Goal: Communication & Community: Ask a question

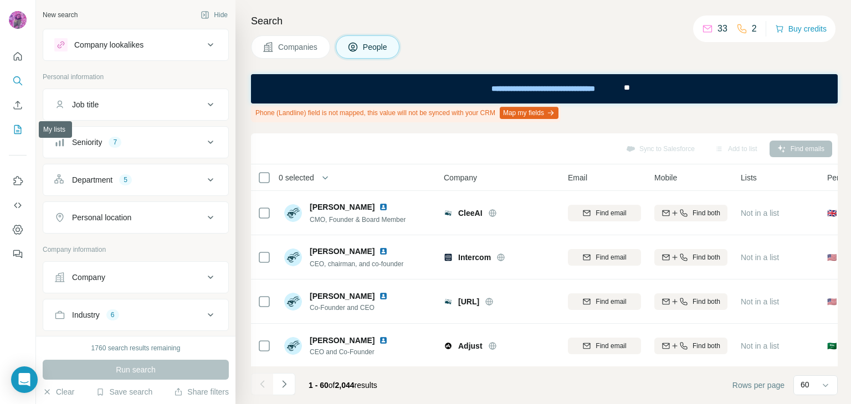
click at [18, 130] on icon "My lists" at bounding box center [19, 128] width 6 height 7
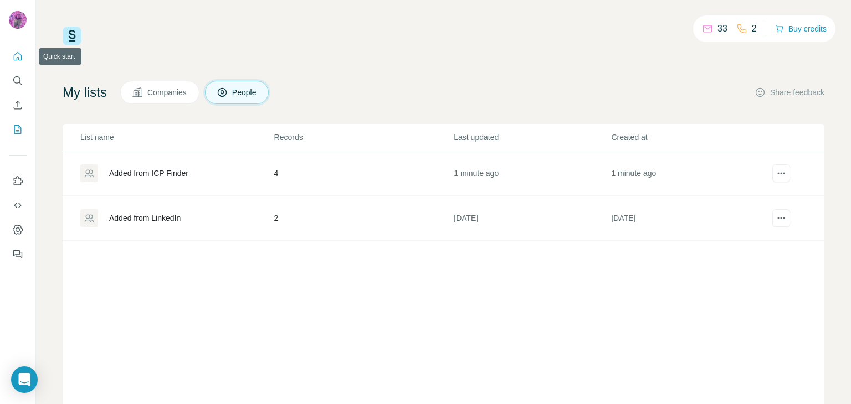
click at [22, 54] on icon "Quick start" at bounding box center [17, 56] width 11 height 11
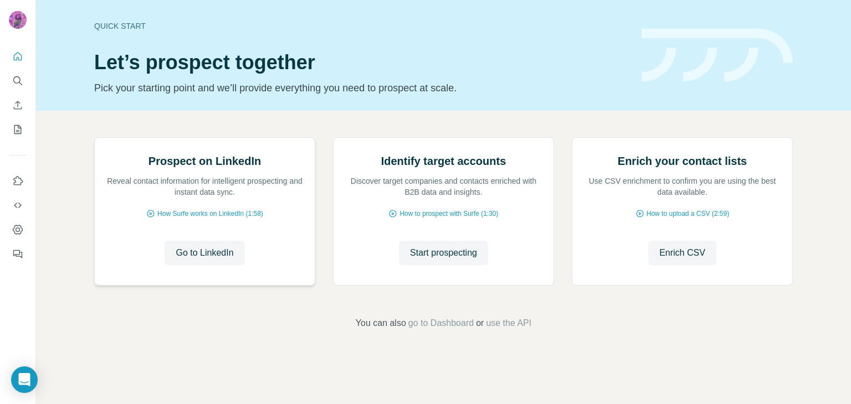
scroll to position [74, 0]
click at [29, 371] on div "Open Intercom Messenger" at bounding box center [24, 380] width 29 height 29
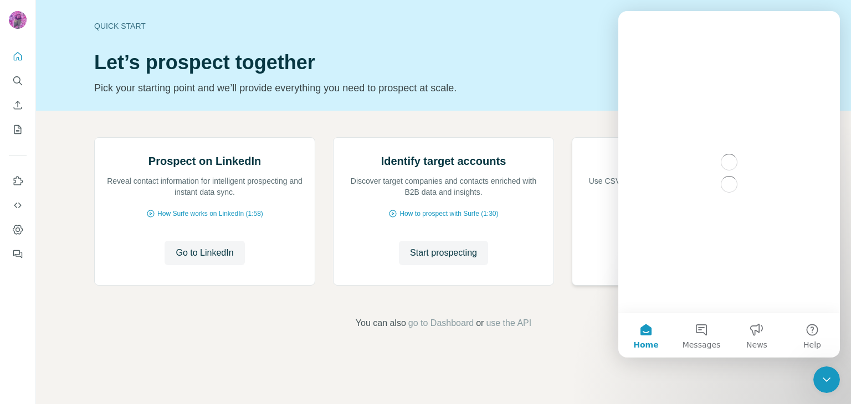
scroll to position [0, 0]
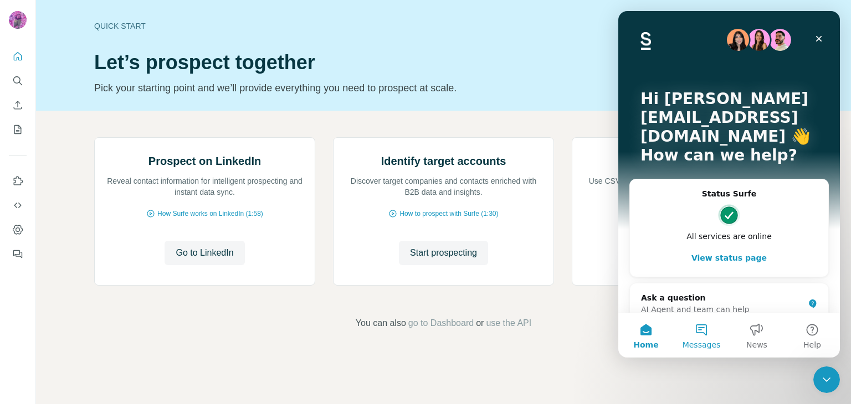
click at [706, 326] on button "Messages" at bounding box center [701, 336] width 55 height 44
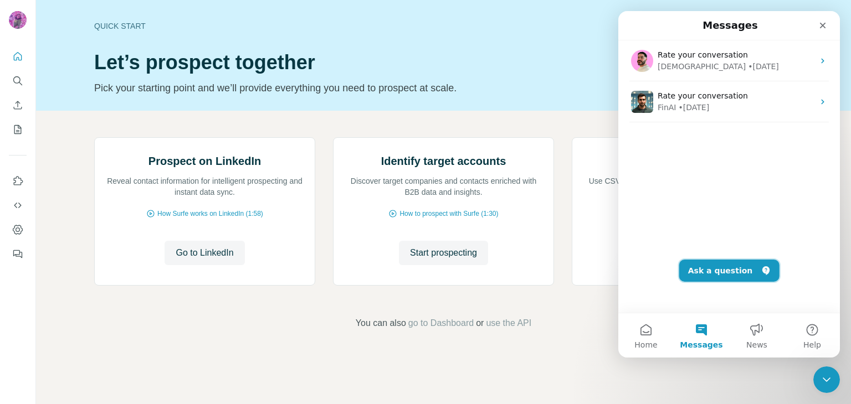
click at [722, 269] on button "Ask a question" at bounding box center [729, 271] width 100 height 22
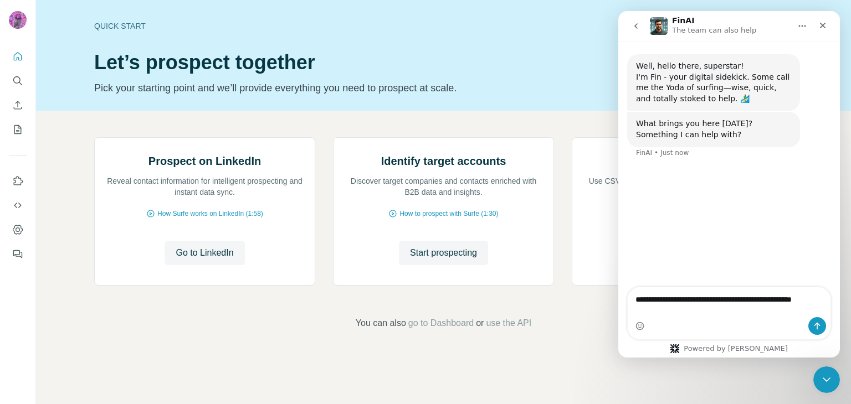
type textarea "**********"
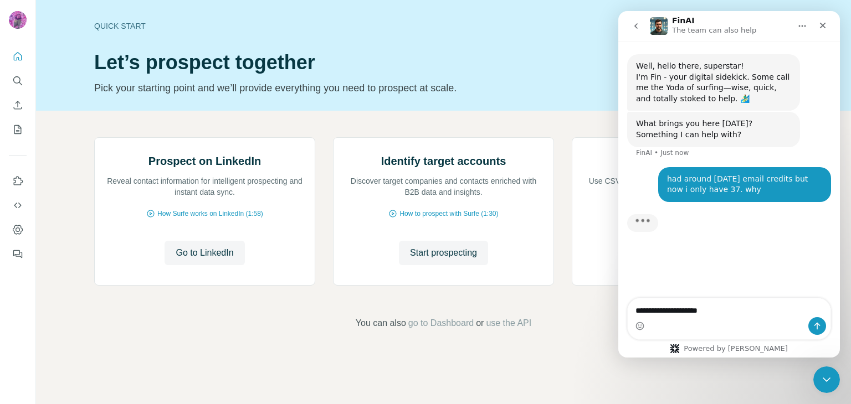
type textarea "**********"
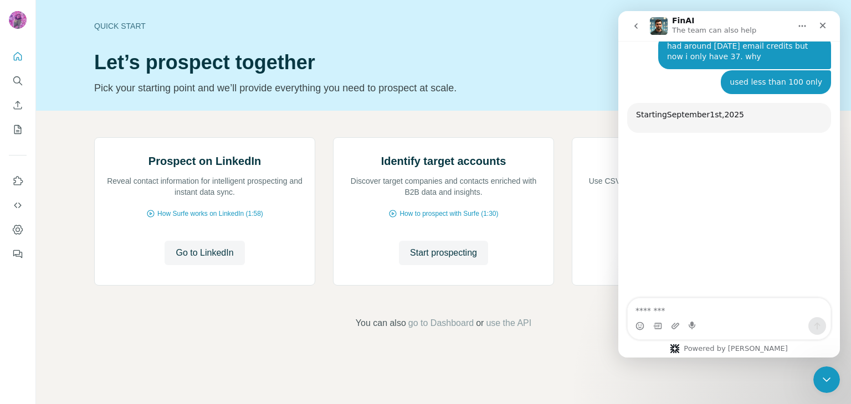
scroll to position [142, 0]
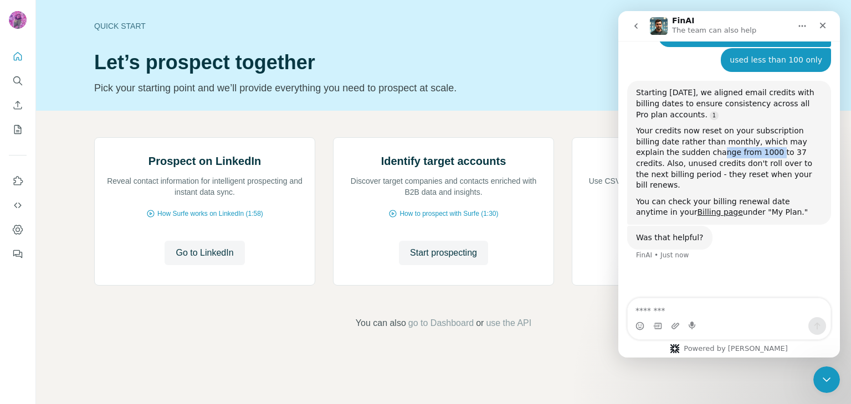
drag, startPoint x: 681, startPoint y: 154, endPoint x: 727, endPoint y: 155, distance: 46.0
click at [727, 155] on div "Your credits now reset on your subscription billing date rather than monthly, w…" at bounding box center [729, 158] width 186 height 65
drag, startPoint x: 655, startPoint y: 162, endPoint x: 762, endPoint y: 158, distance: 106.4
click at [762, 158] on div "Your credits now reset on your subscription billing date rather than monthly, w…" at bounding box center [729, 158] width 186 height 65
drag, startPoint x: 666, startPoint y: 173, endPoint x: 778, endPoint y: 175, distance: 112.5
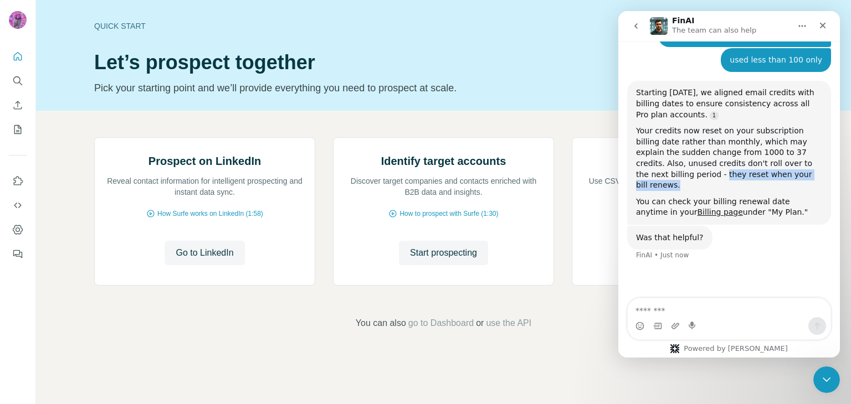
click at [778, 175] on div "Your credits now reset on your subscription billing date rather than monthly, w…" at bounding box center [729, 158] width 186 height 65
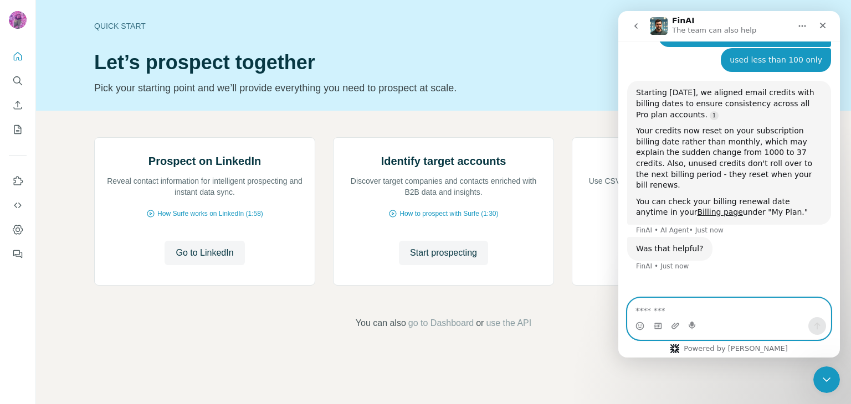
click at [660, 304] on textarea "Message…" at bounding box center [729, 308] width 203 height 19
type textarea "**********"
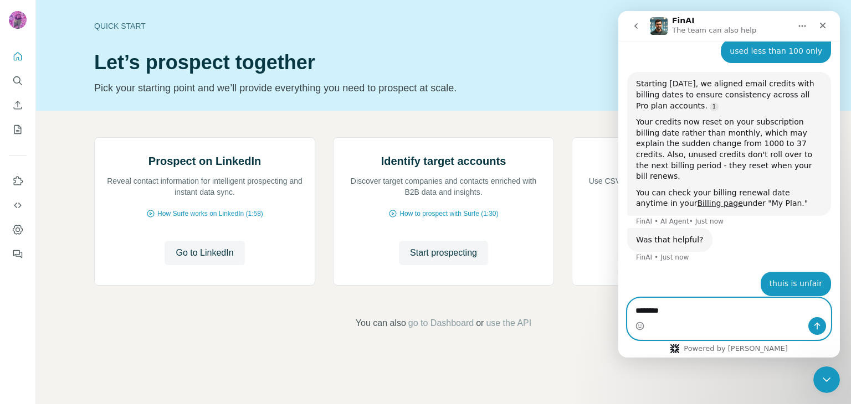
scroll to position [177, 0]
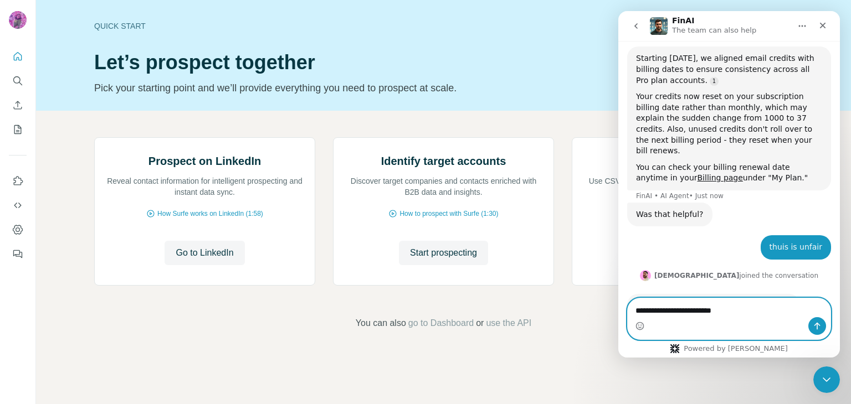
type textarea "**********"
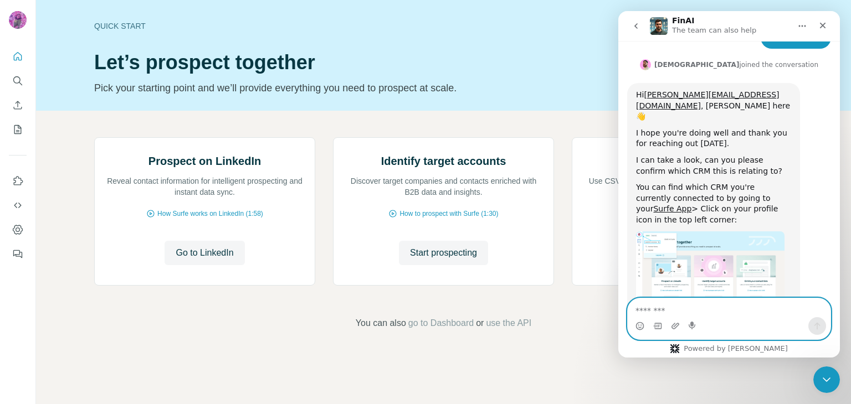
scroll to position [382, 0]
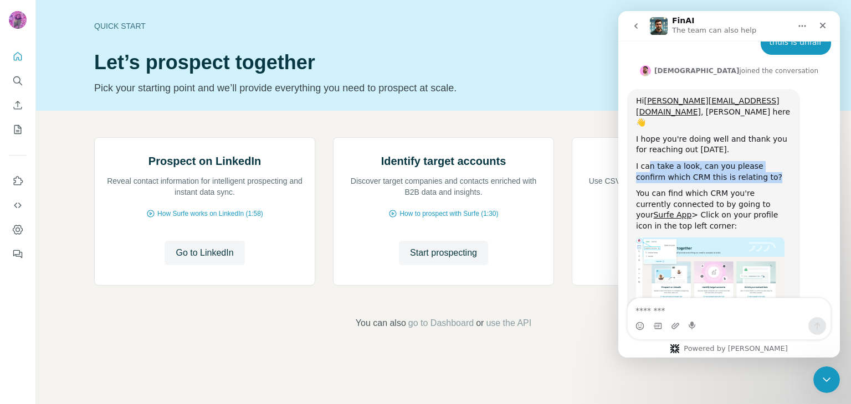
drag, startPoint x: 657, startPoint y: 137, endPoint x: 758, endPoint y: 145, distance: 101.2
click at [758, 161] on div "I can take a look, can you please confirm which CRM this is relating to?" at bounding box center [713, 172] width 155 height 22
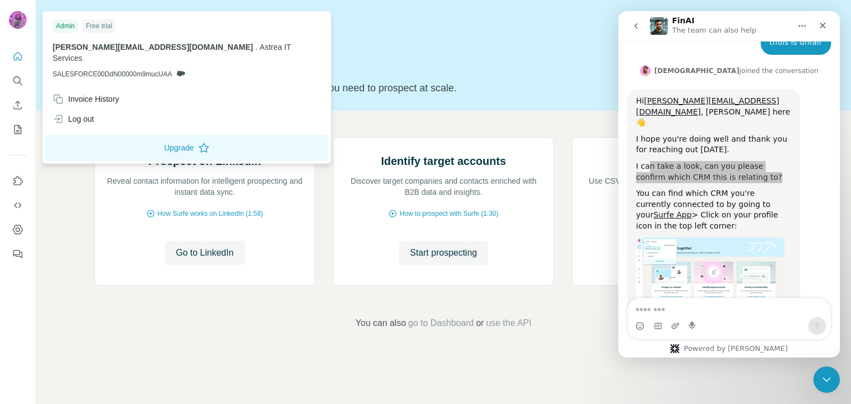
click at [73, 69] on span "SALESFORCE00DdN00000m9mucUAA" at bounding box center [112, 74] width 119 height 10
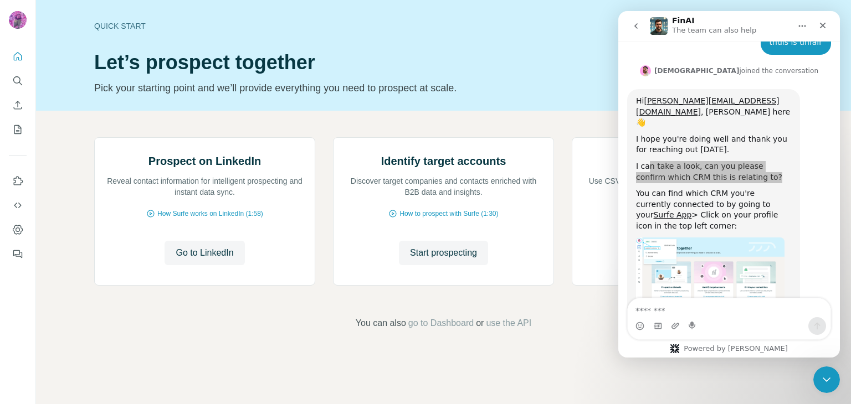
copy p "SALESFORCE00DdN00000m9mucUAA"
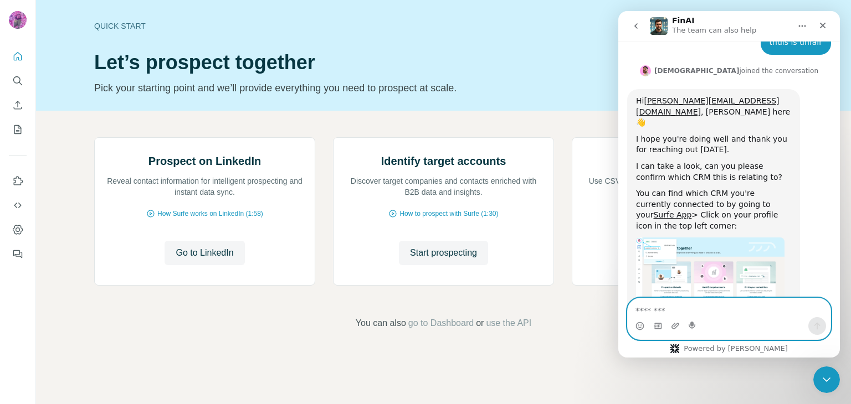
click at [701, 310] on textarea "Message…" at bounding box center [729, 308] width 203 height 19
paste textarea "Message…"
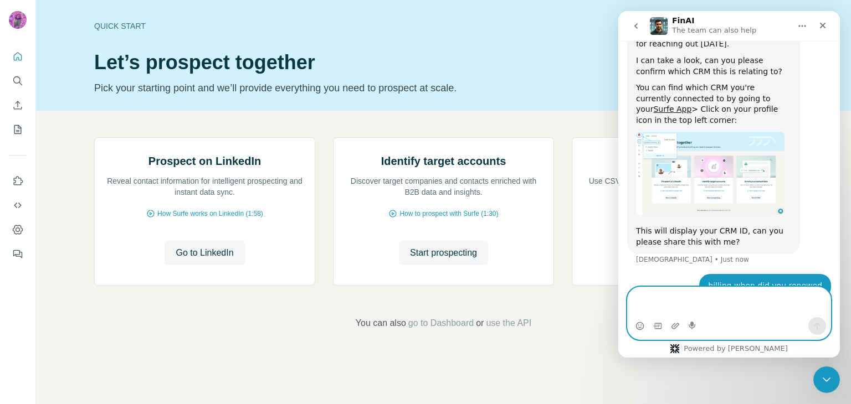
scroll to position [522, 0]
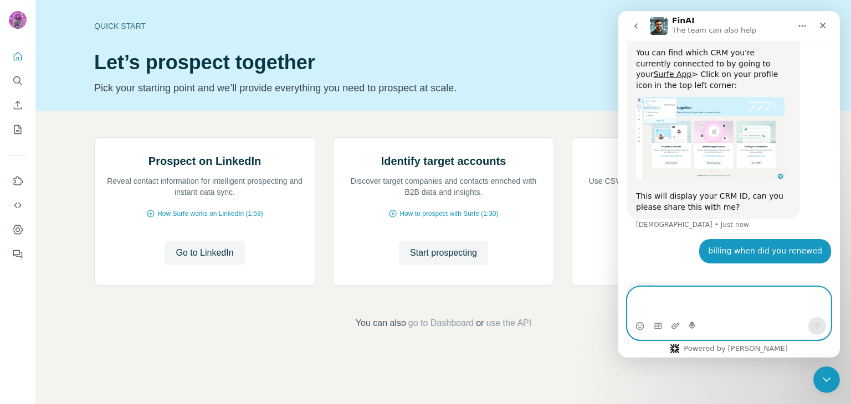
click at [679, 306] on textarea "Message…" at bounding box center [729, 302] width 203 height 30
paste textarea "Message…"
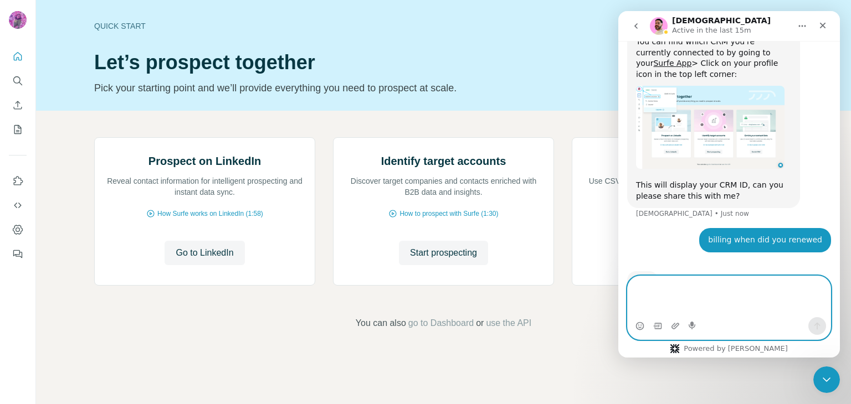
click at [657, 294] on textarea "Message…" at bounding box center [729, 296] width 203 height 41
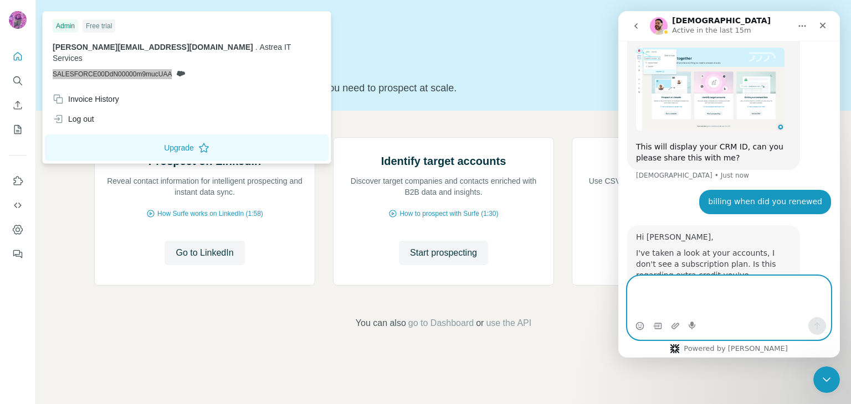
scroll to position [573, 0]
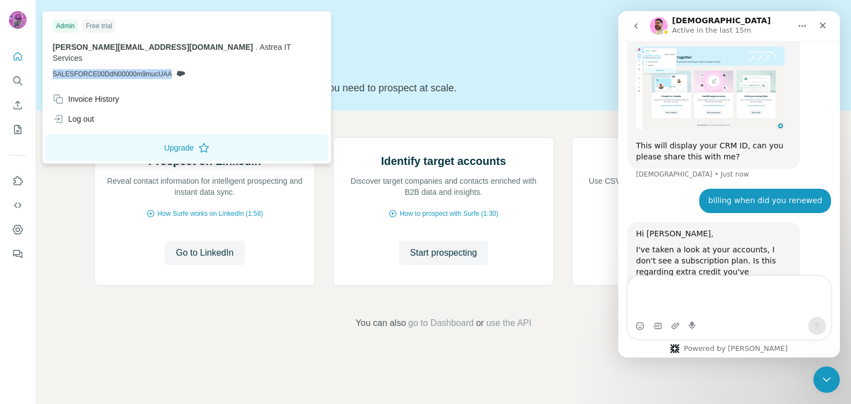
click at [78, 69] on span "SALESFORCE00DdN00000m9mucUAA" at bounding box center [112, 74] width 119 height 10
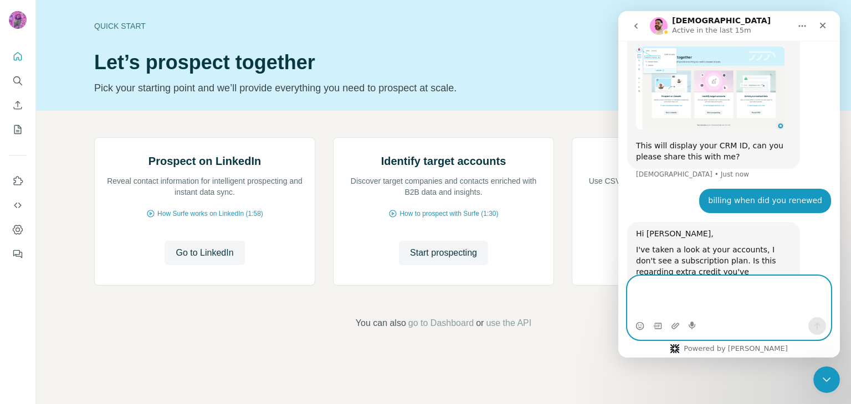
click at [672, 281] on textarea "Message…" at bounding box center [729, 296] width 203 height 41
paste textarea "**********"
type textarea "**********"
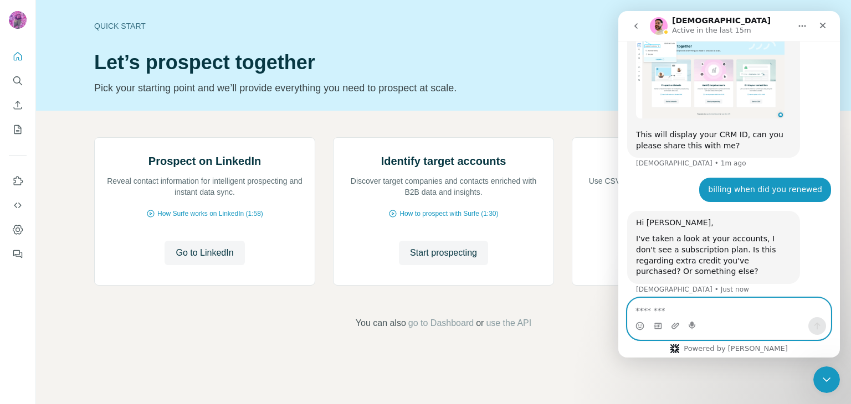
scroll to position [583, 0]
